Goal: Check status: Check status

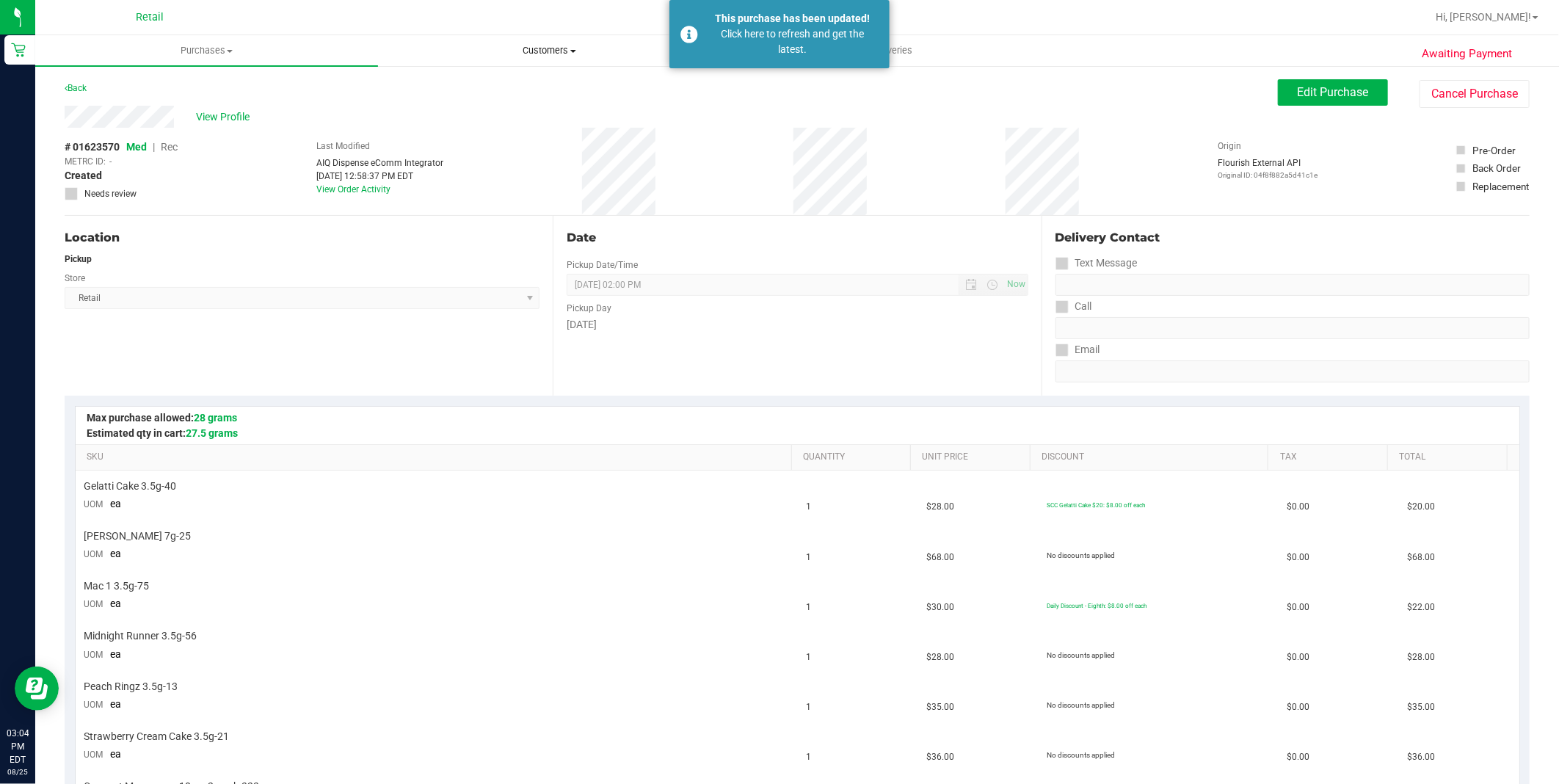
click at [533, 47] on span "Customers" at bounding box center [549, 50] width 342 height 13
click at [473, 88] on span "All customers" at bounding box center [431, 88] width 106 height 13
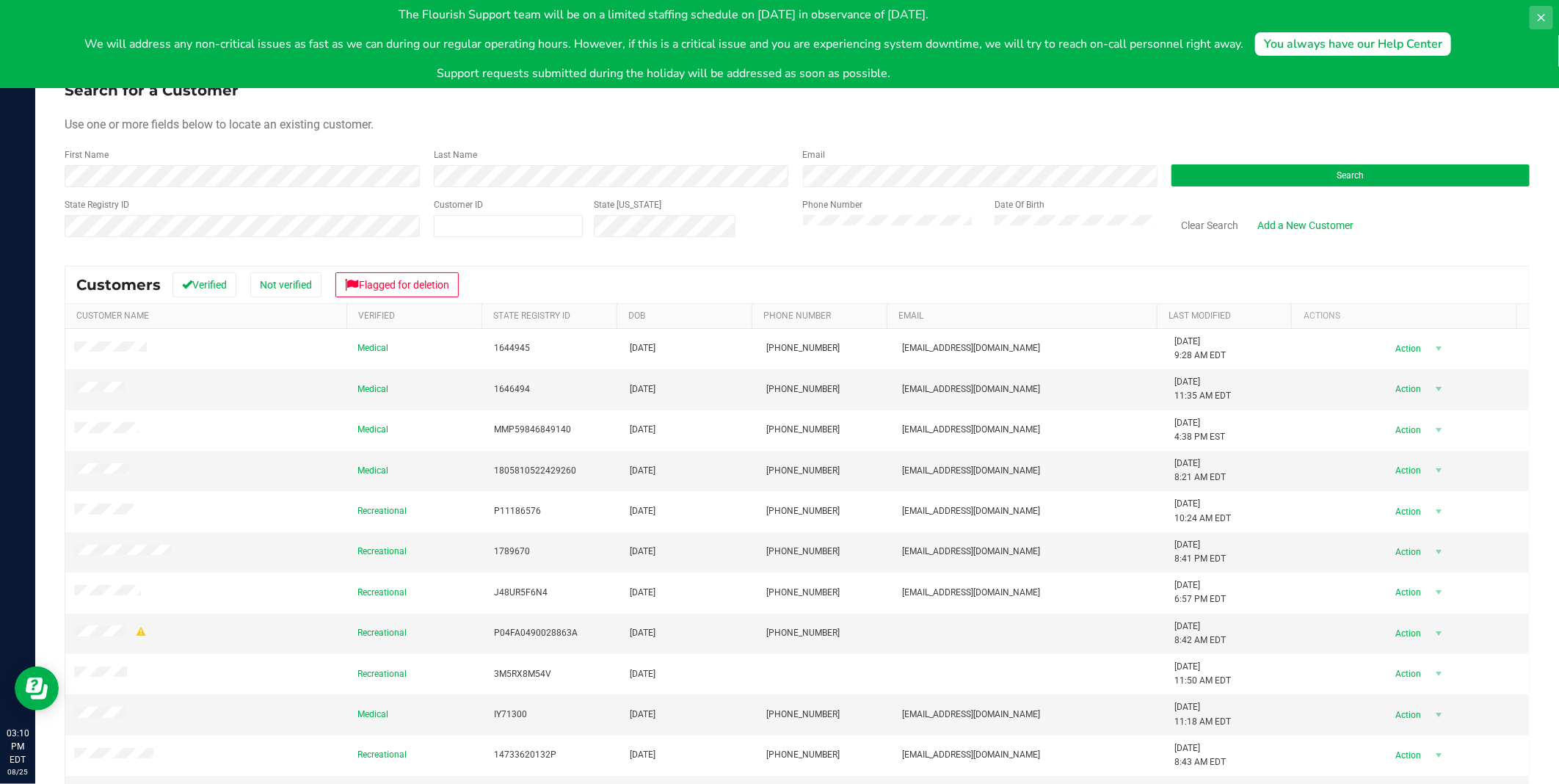
click at [1538, 18] on icon at bounding box center [1541, 17] width 12 height 12
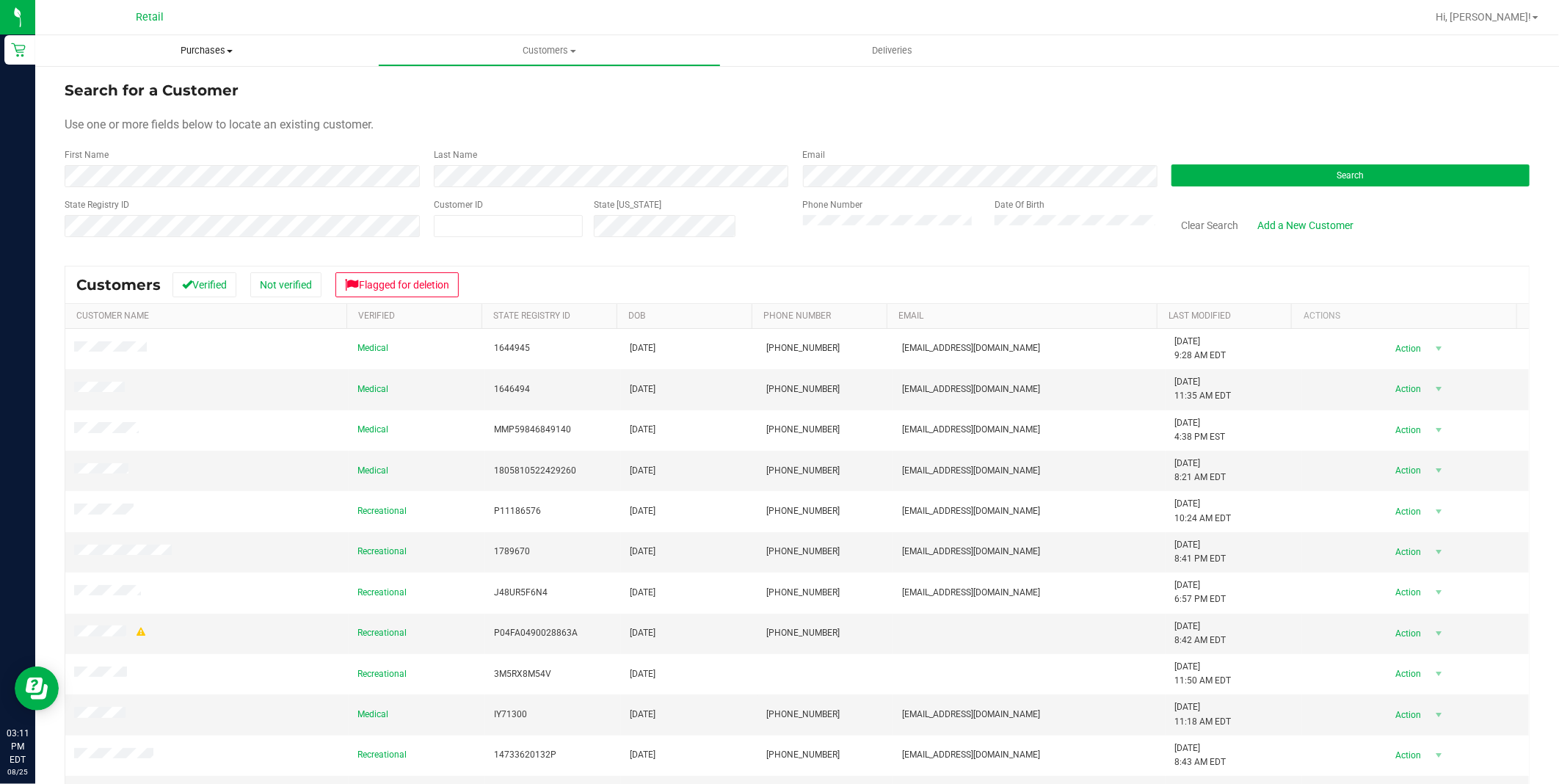
click at [211, 50] on span "Purchases" at bounding box center [207, 50] width 343 height 13
click at [110, 85] on span "Summary of purchases" at bounding box center [110, 88] width 151 height 13
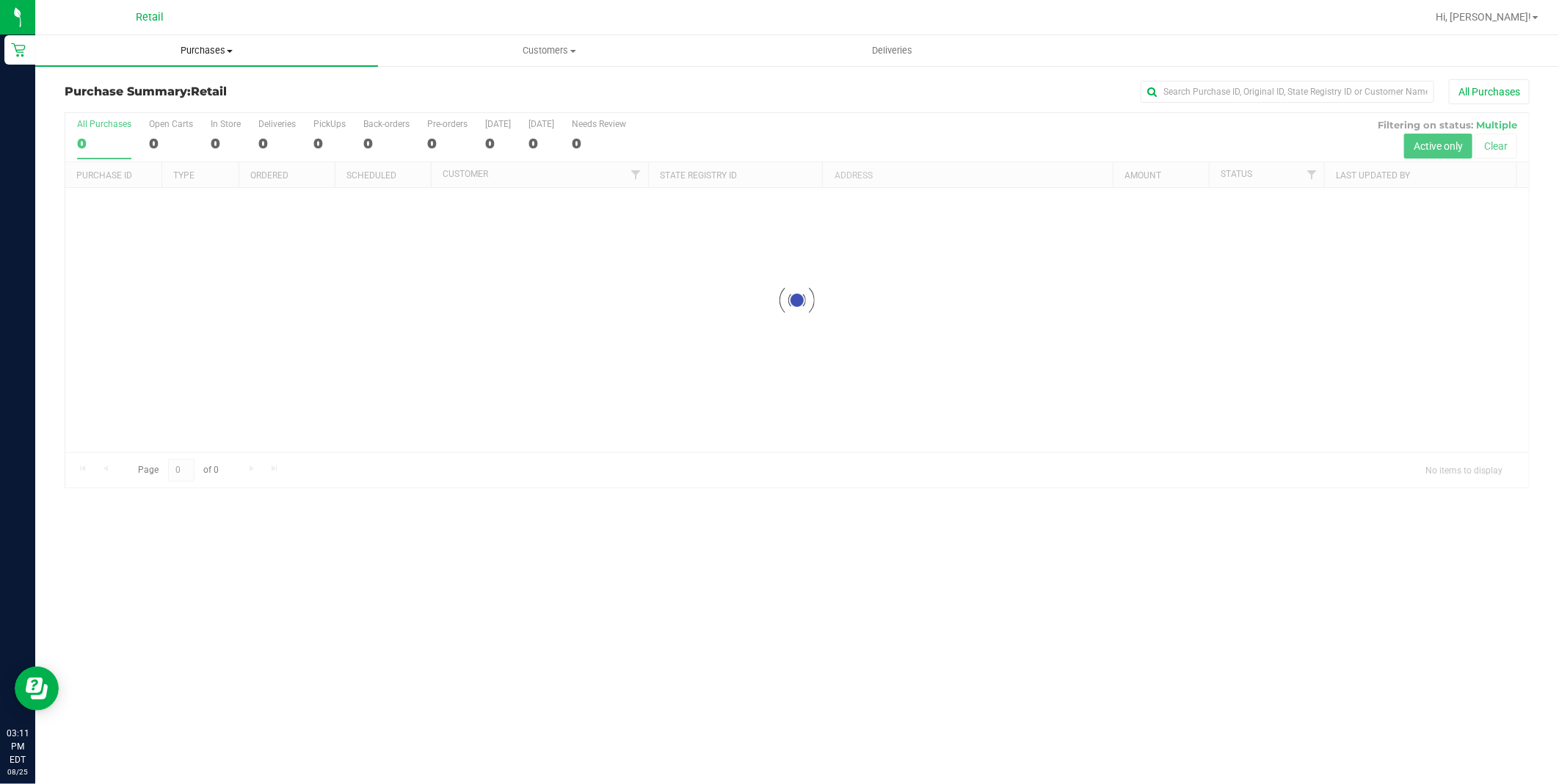
click at [216, 41] on uib-tab-heading "Purchases Summary of purchases Fulfillment All purchases" at bounding box center [207, 50] width 343 height 31
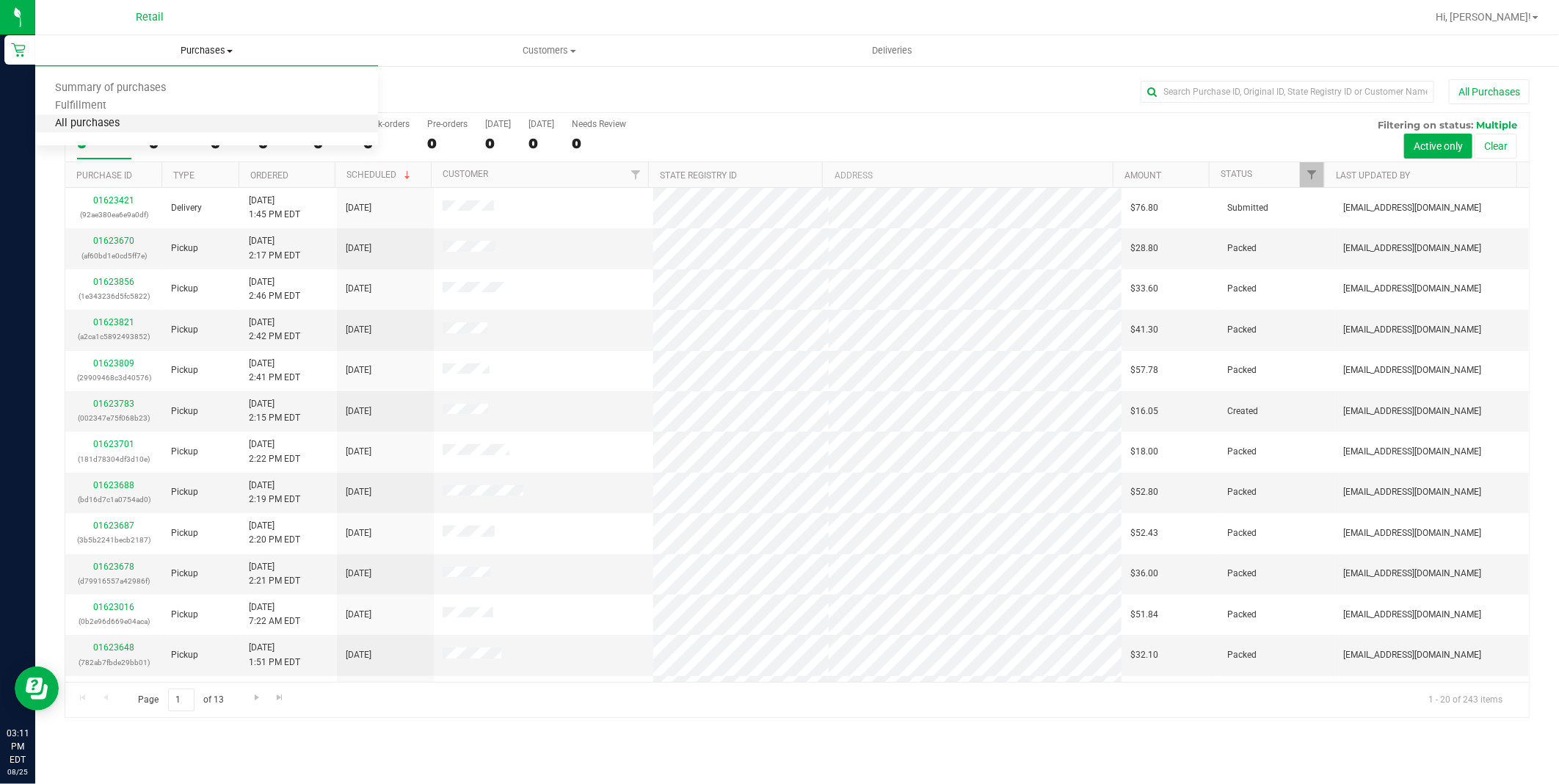
click at [86, 125] on span "All purchases" at bounding box center [88, 124] width 104 height 13
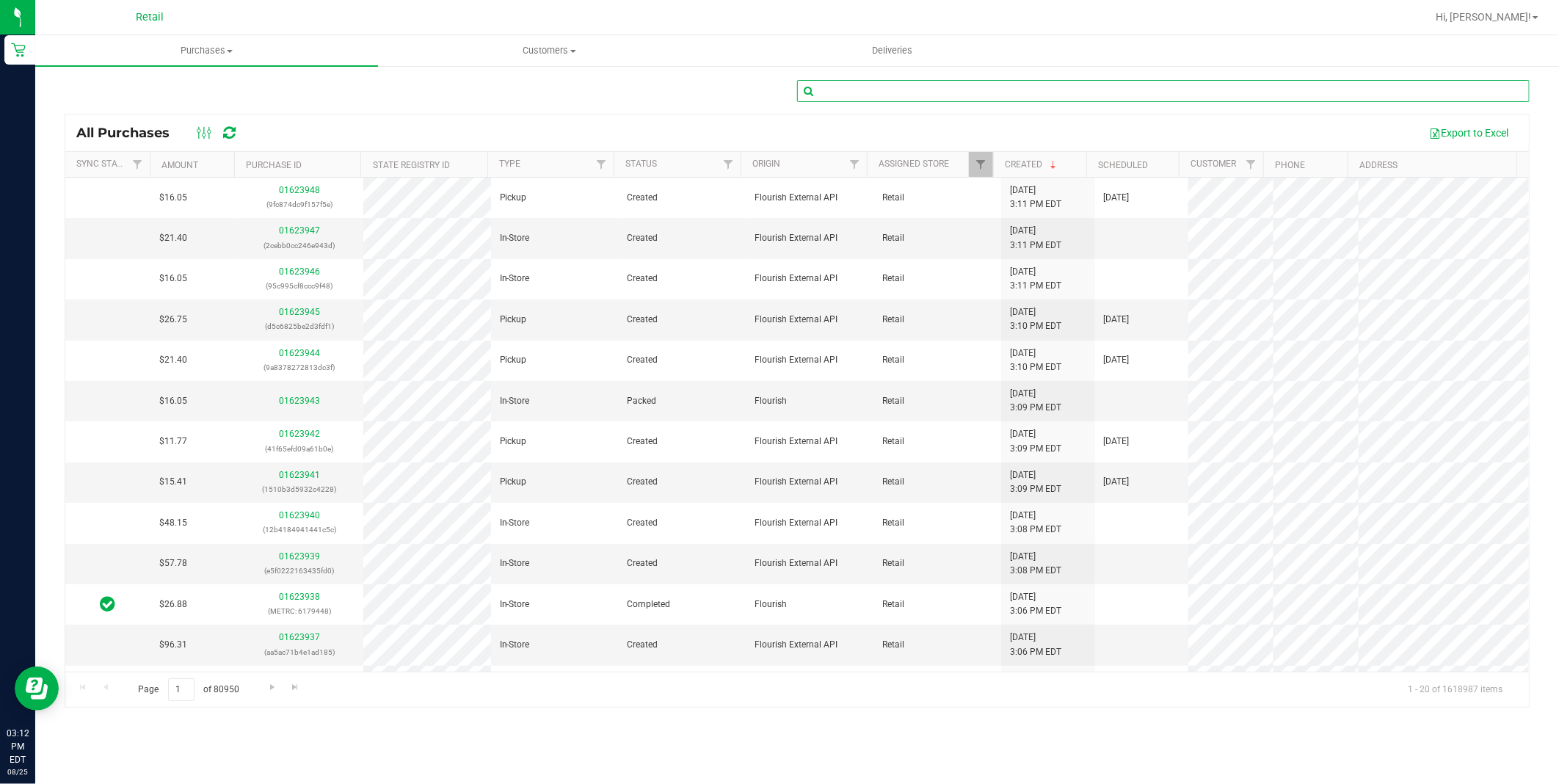
click at [892, 90] on input "text" at bounding box center [1163, 91] width 733 height 22
click at [597, 54] on span "Customers" at bounding box center [549, 50] width 342 height 13
click at [449, 86] on span "All customers" at bounding box center [431, 88] width 106 height 13
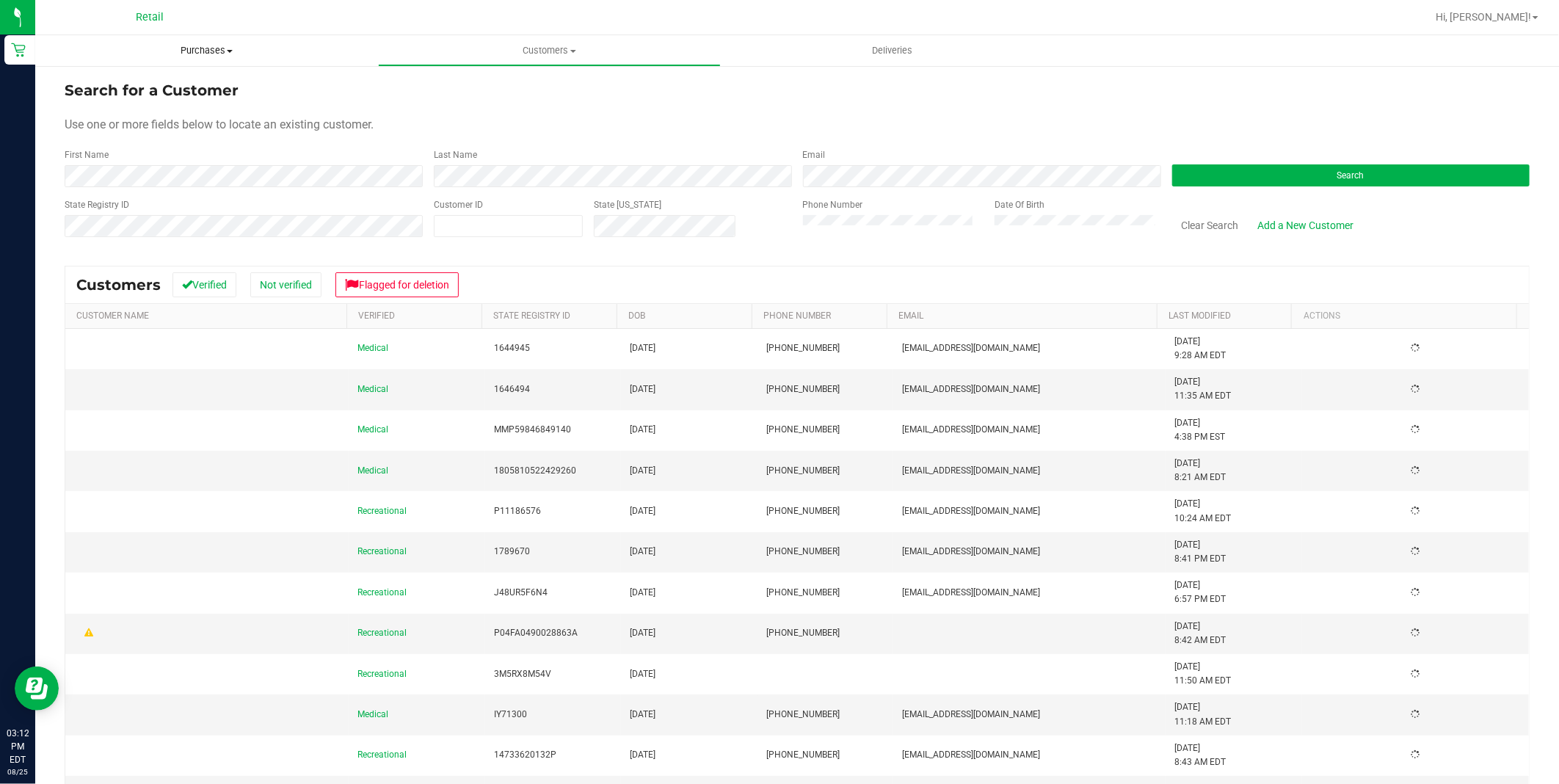
click at [214, 47] on span "Purchases" at bounding box center [207, 50] width 343 height 13
click at [112, 118] on span "All purchases" at bounding box center [88, 124] width 104 height 13
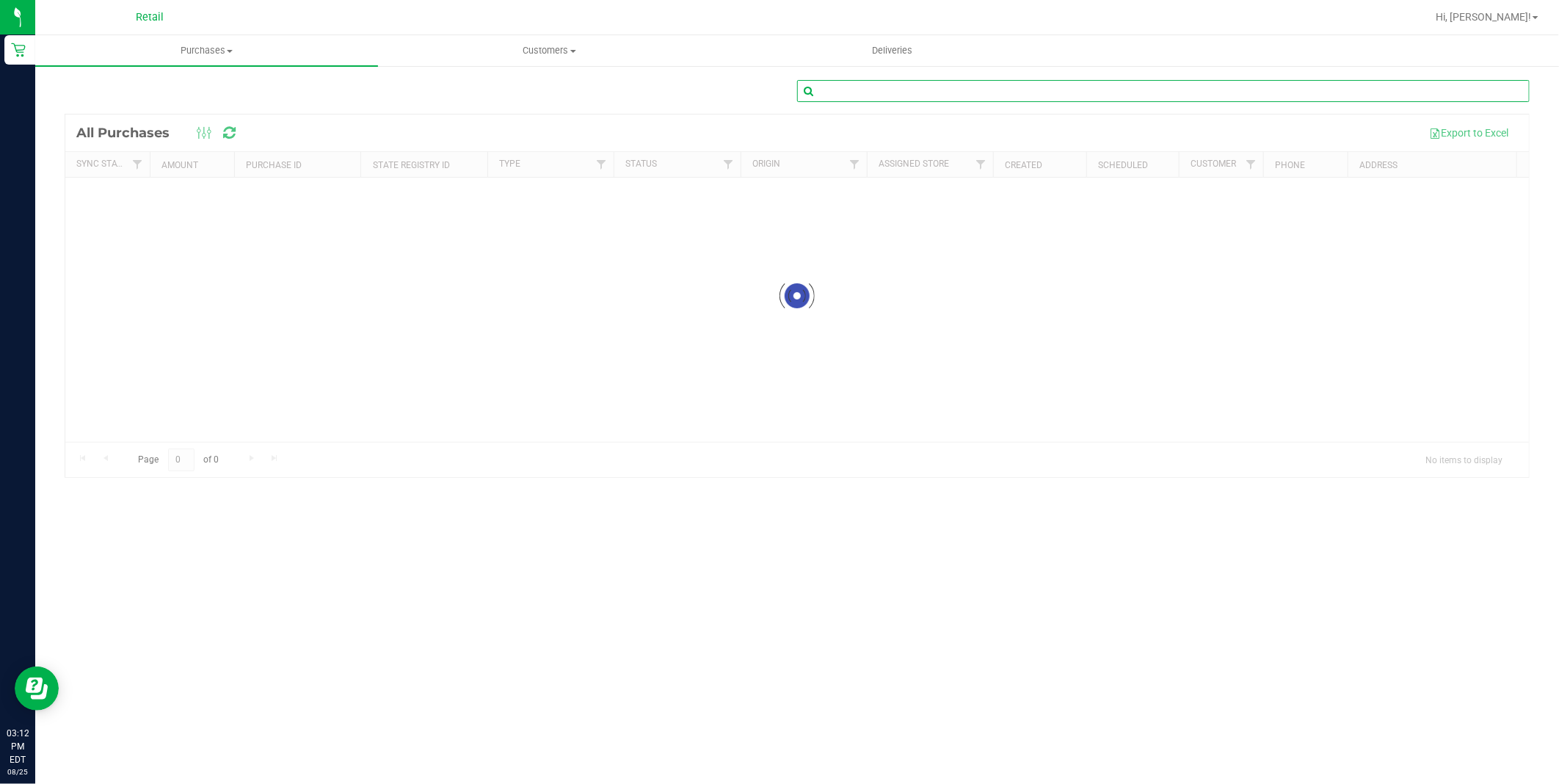
click at [920, 84] on input "text" at bounding box center [1163, 91] width 733 height 22
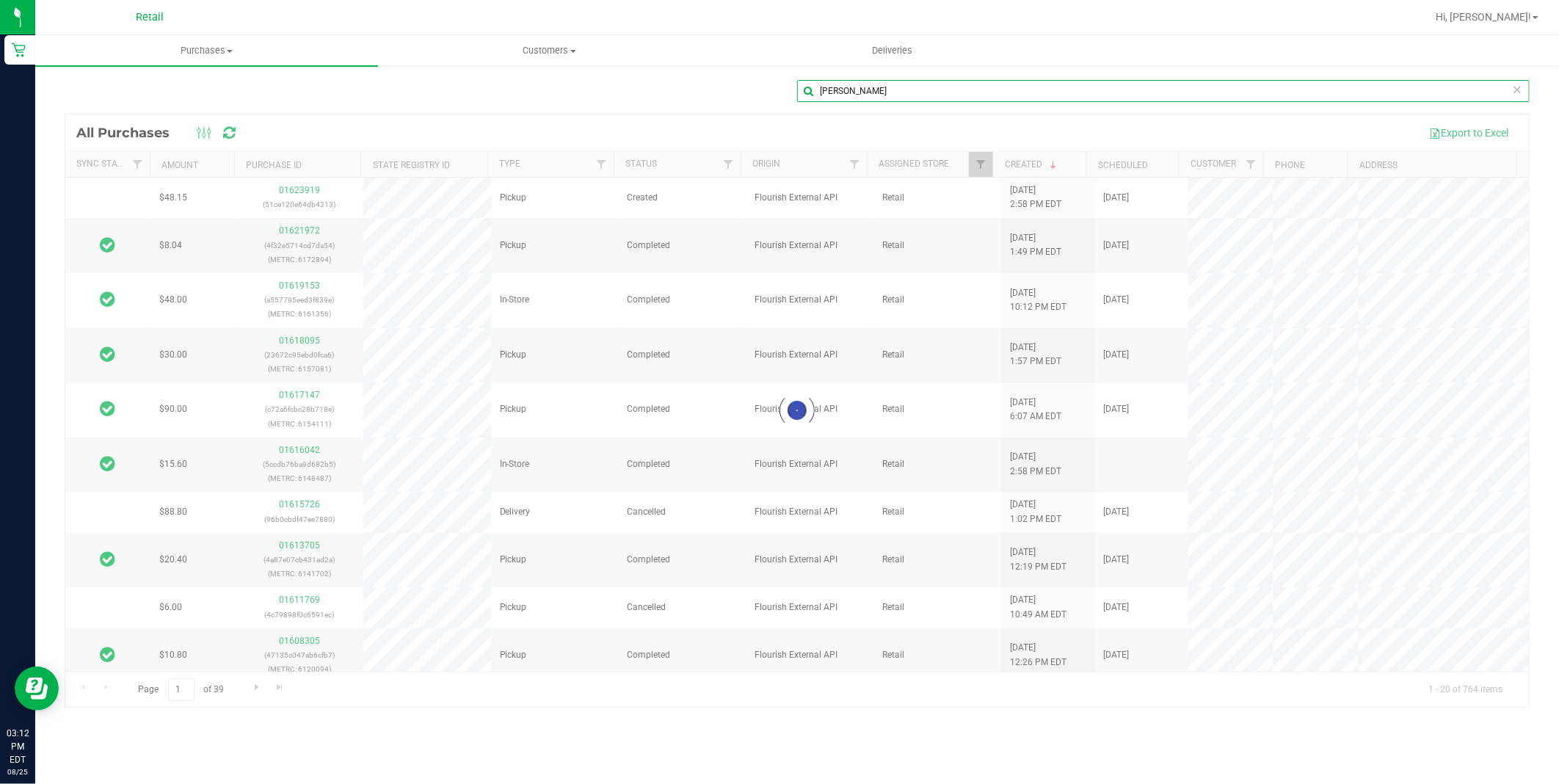
click at [871, 99] on input "[PERSON_NAME]" at bounding box center [1163, 91] width 733 height 22
click at [853, 90] on input "[PERSON_NAME]" at bounding box center [1163, 91] width 733 height 22
type input "[PERSON_NAME]"
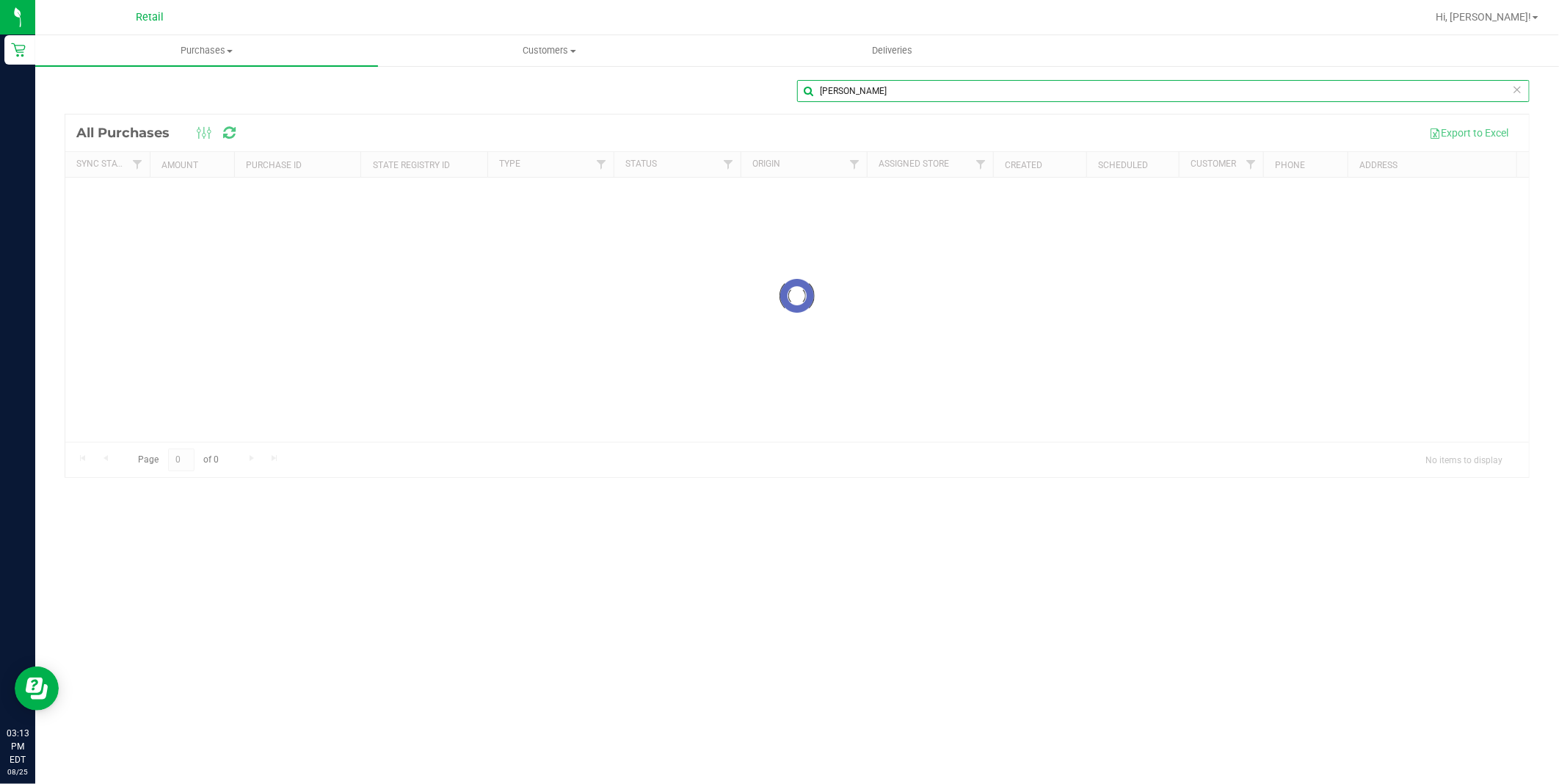
click at [914, 99] on input "[PERSON_NAME]" at bounding box center [1163, 91] width 733 height 22
type input "L"
type input "\"
click at [539, 57] on div "Purchases Summary of purchases Fulfillment All purchases Customers All customer…" at bounding box center [798, 409] width 1524 height 749
click at [227, 50] on span at bounding box center [230, 51] width 6 height 3
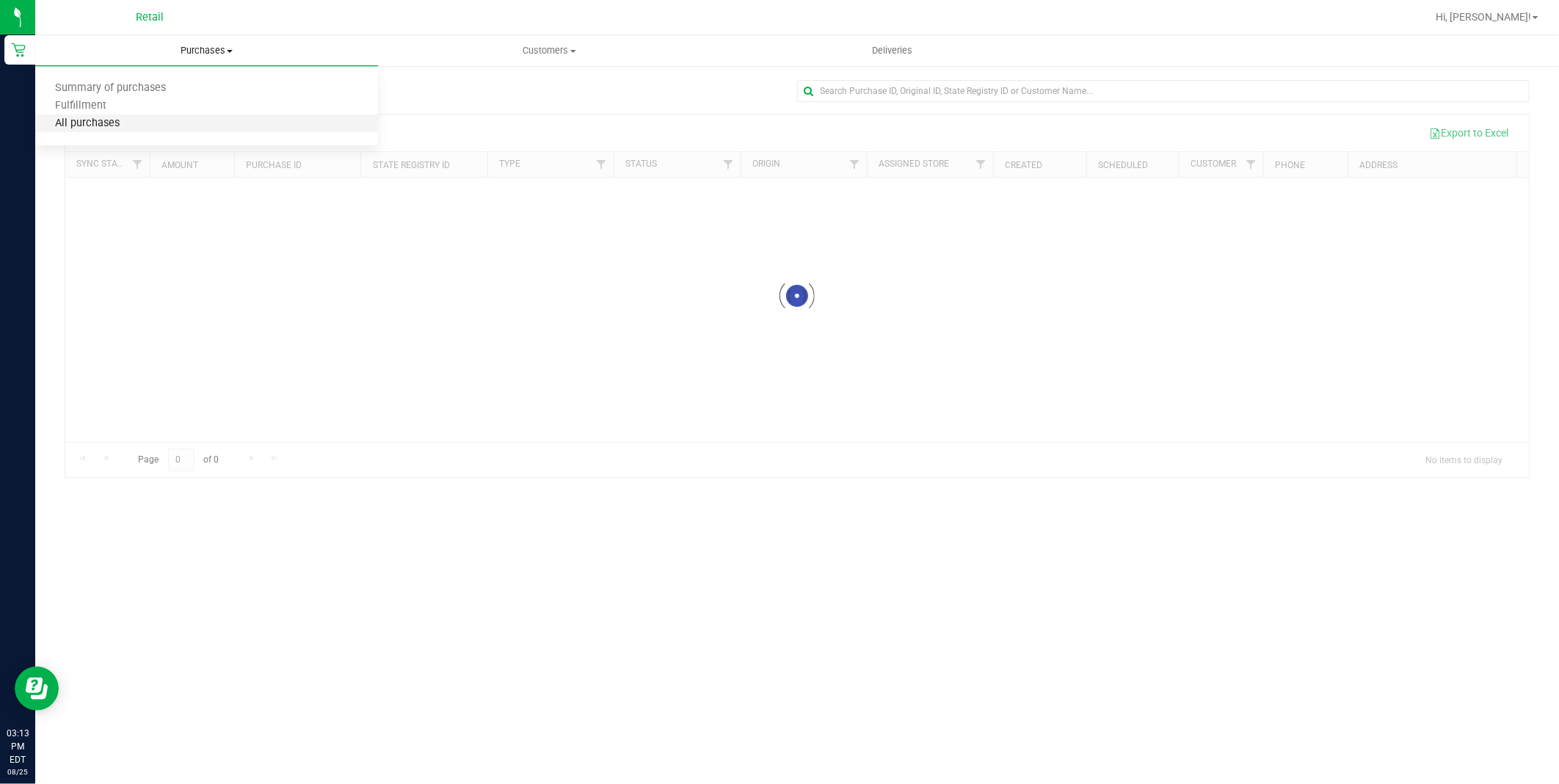
click at [113, 121] on span "All purchases" at bounding box center [88, 124] width 104 height 13
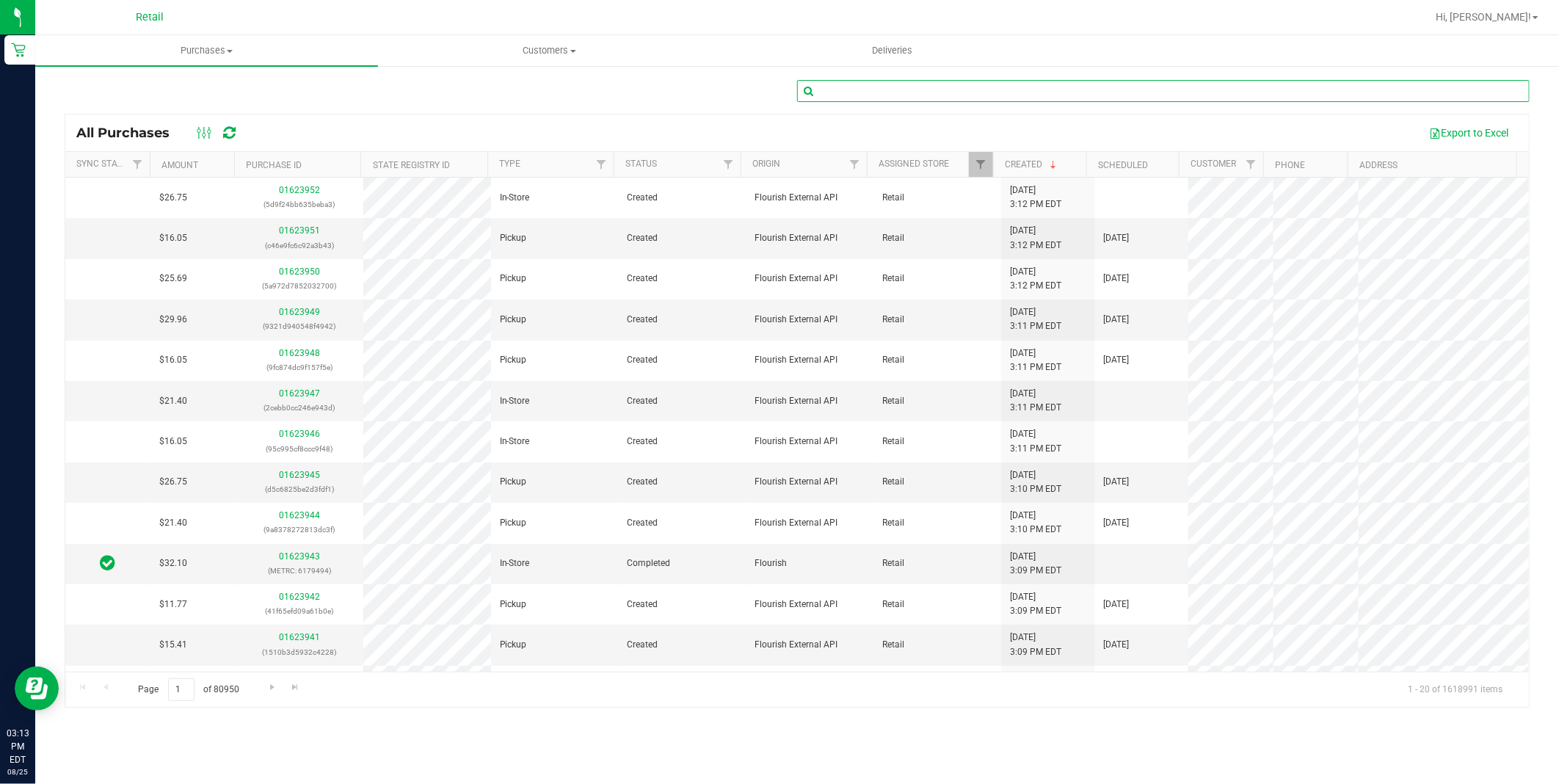
click at [949, 94] on input "text" at bounding box center [1163, 91] width 733 height 22
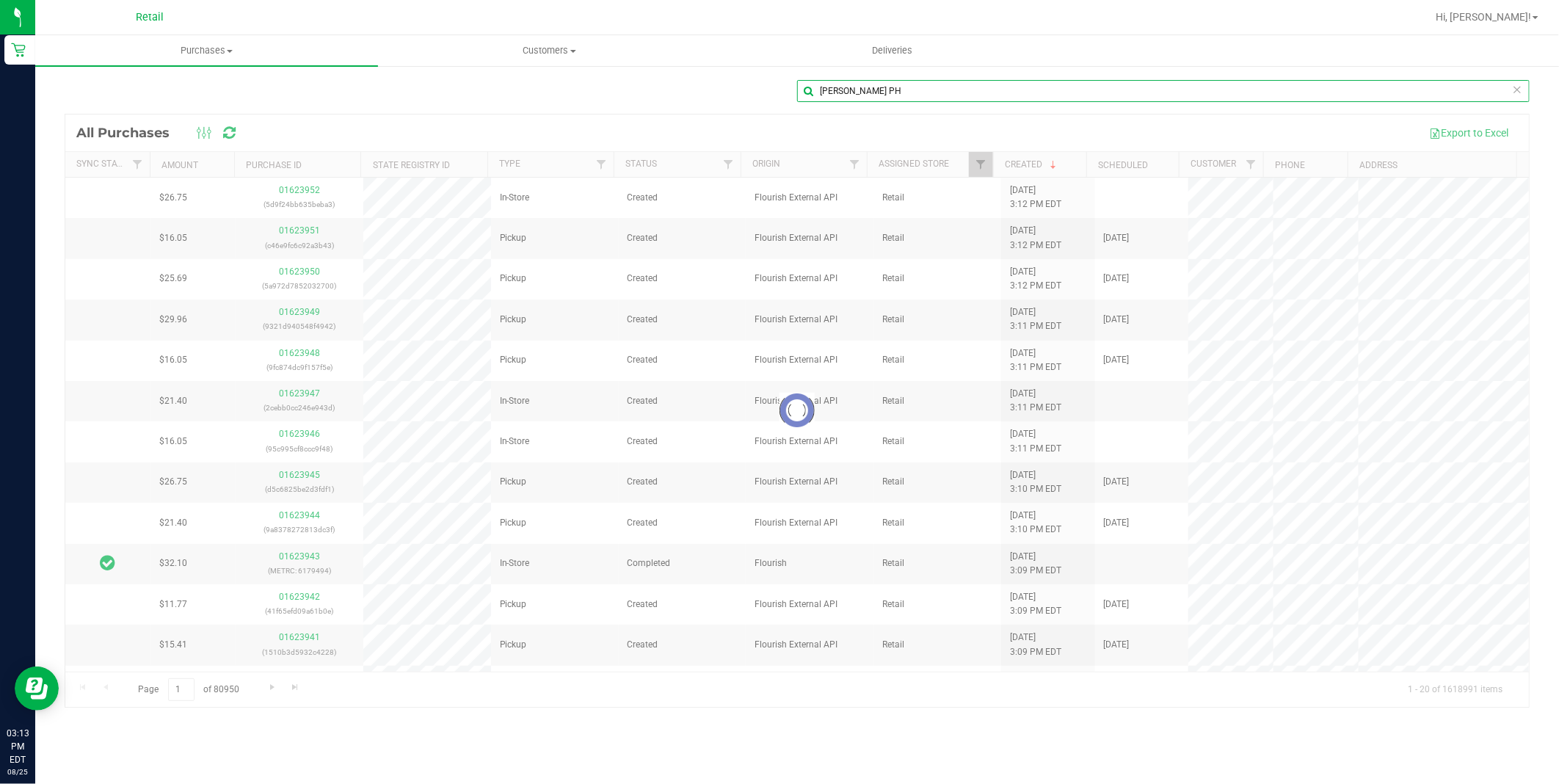
type input "[PERSON_NAME] PH"
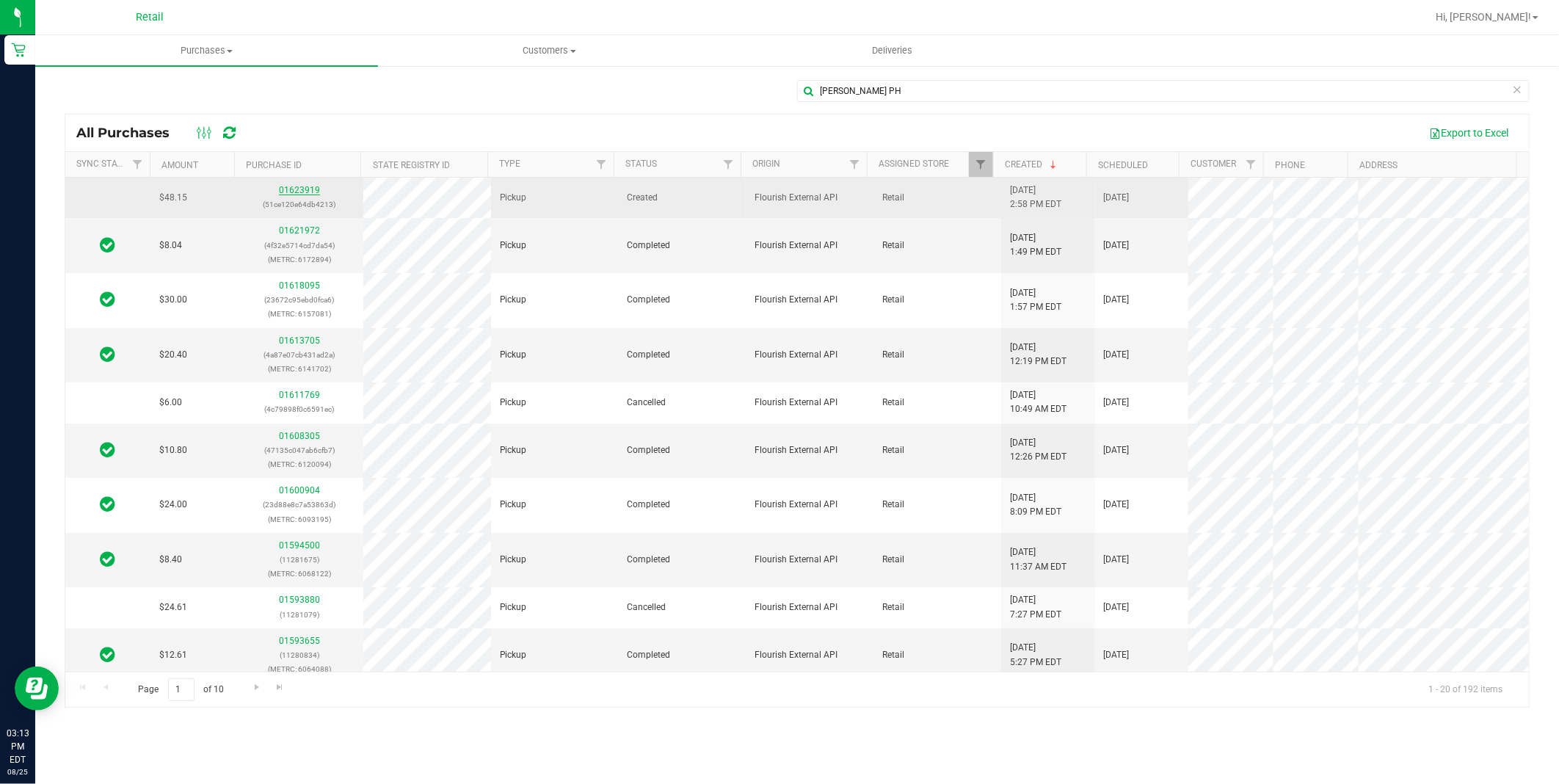
click at [301, 189] on link "01623919" at bounding box center [300, 189] width 41 height 10
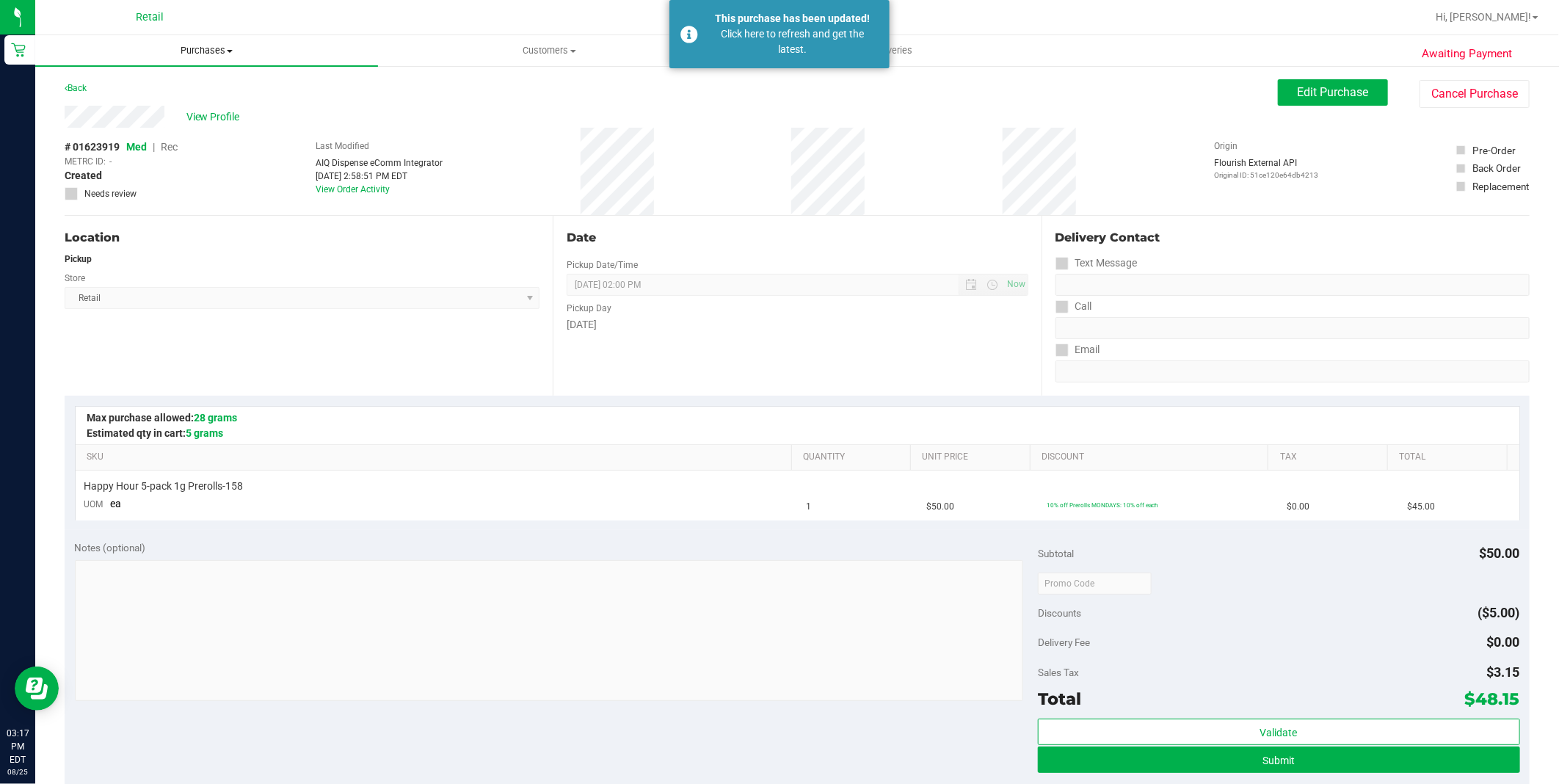
click at [234, 37] on uib-tab-heading "Purchases Summary of purchases Fulfillment All purchases" at bounding box center [207, 50] width 343 height 31
click at [220, 51] on span "Purchases" at bounding box center [207, 50] width 343 height 13
click at [149, 90] on span "Summary of purchases" at bounding box center [110, 88] width 151 height 13
